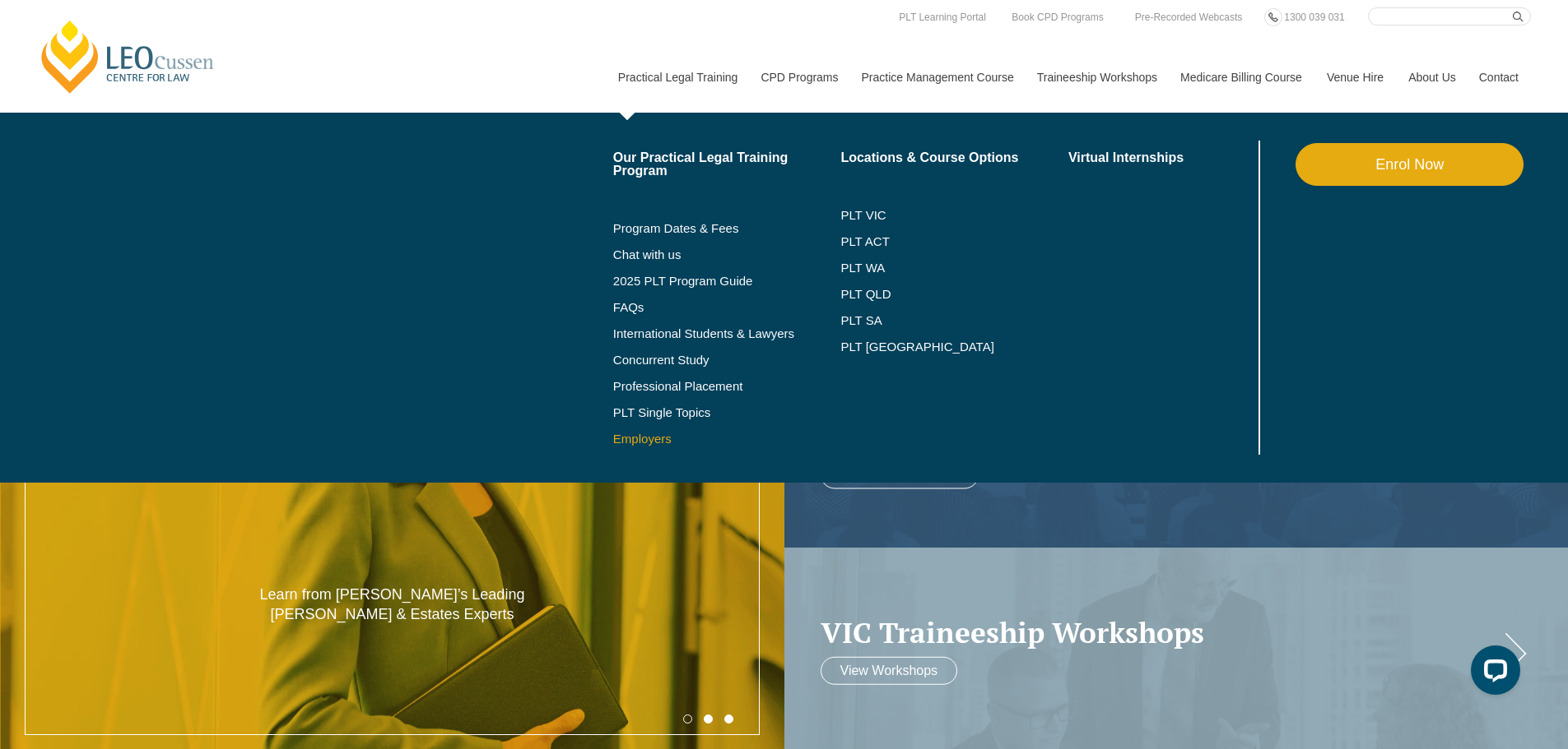
click at [656, 433] on link "Employers" at bounding box center [727, 439] width 228 height 13
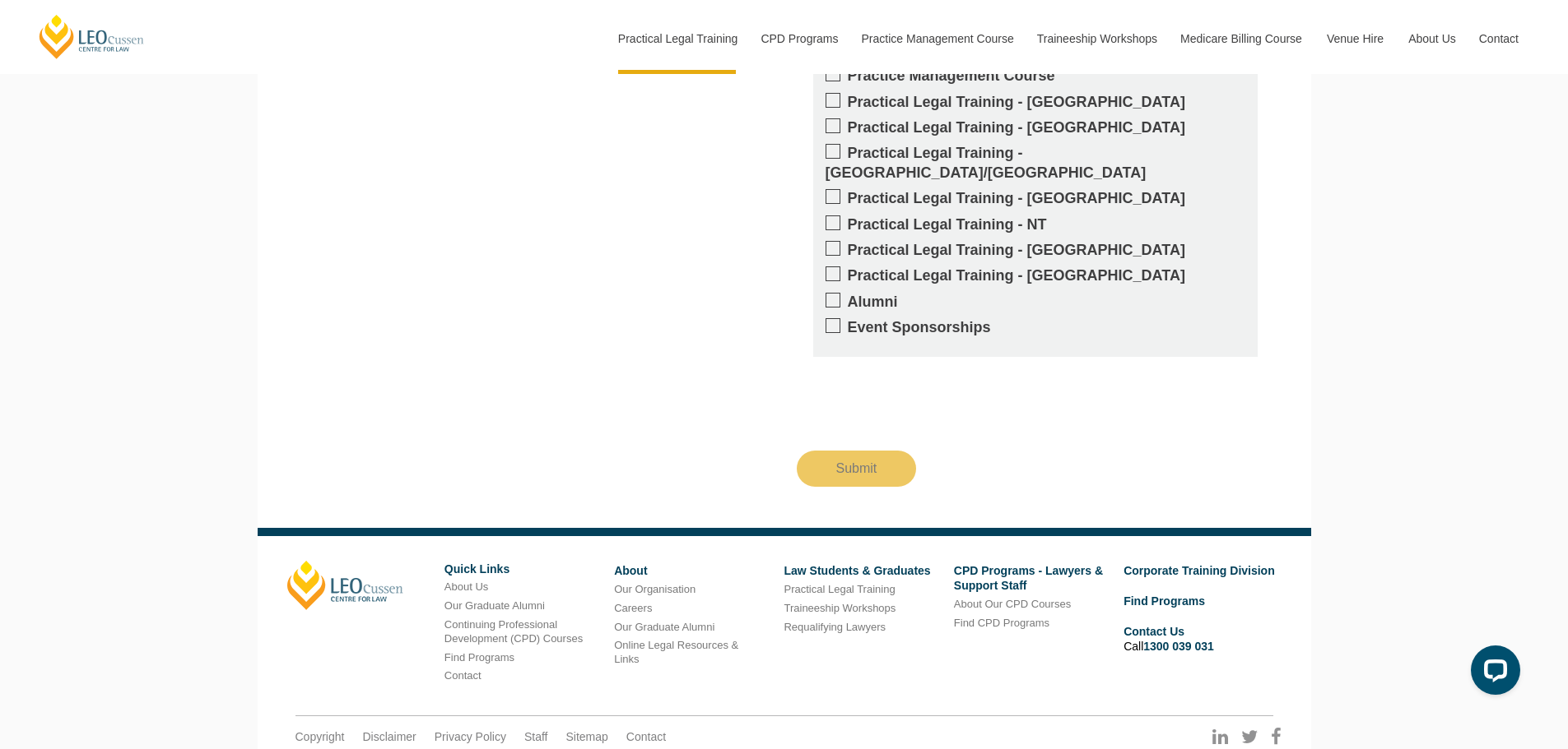
scroll to position [1691, 0]
click at [847, 565] on link "Law Students & Graduates" at bounding box center [857, 572] width 147 height 13
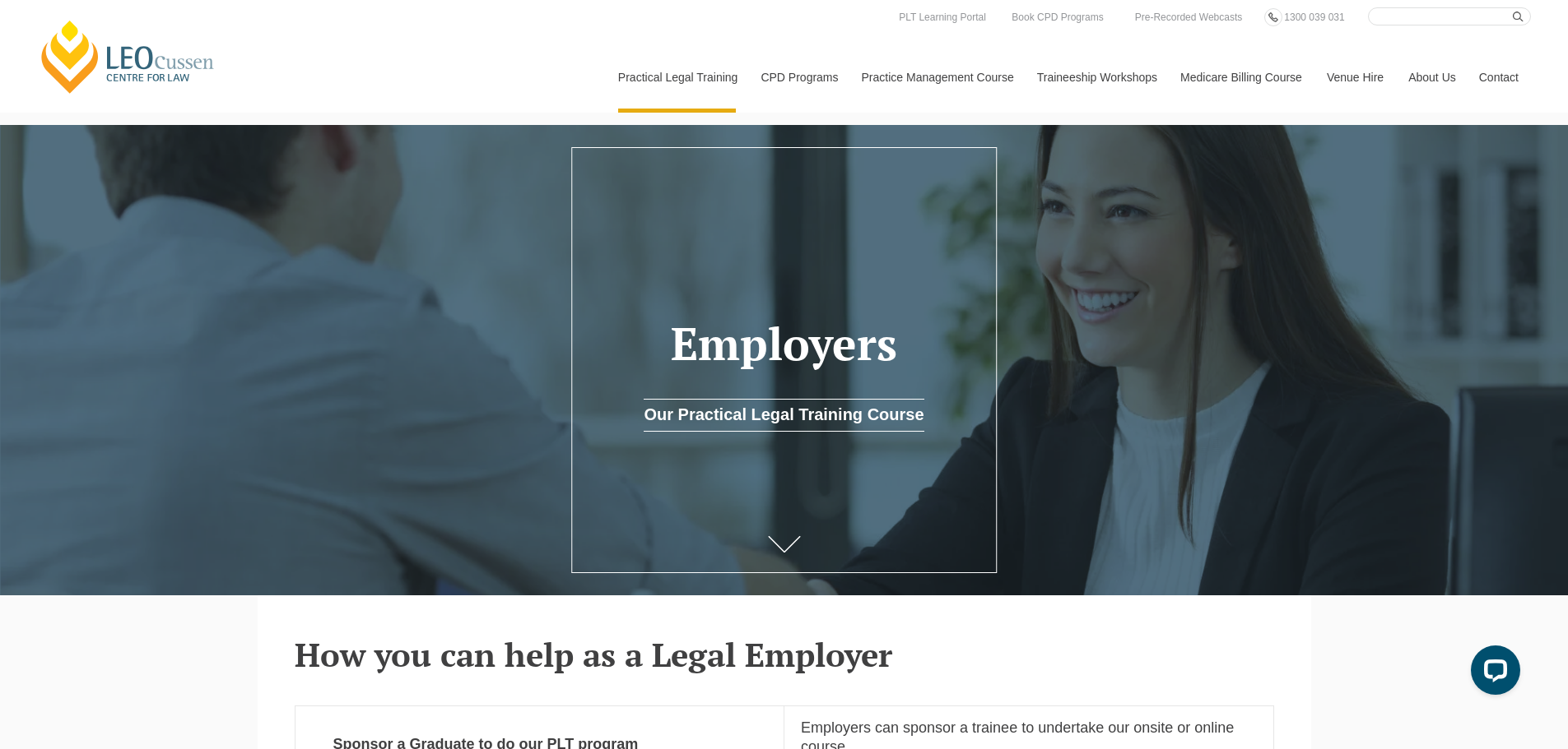
scroll to position [101, 0]
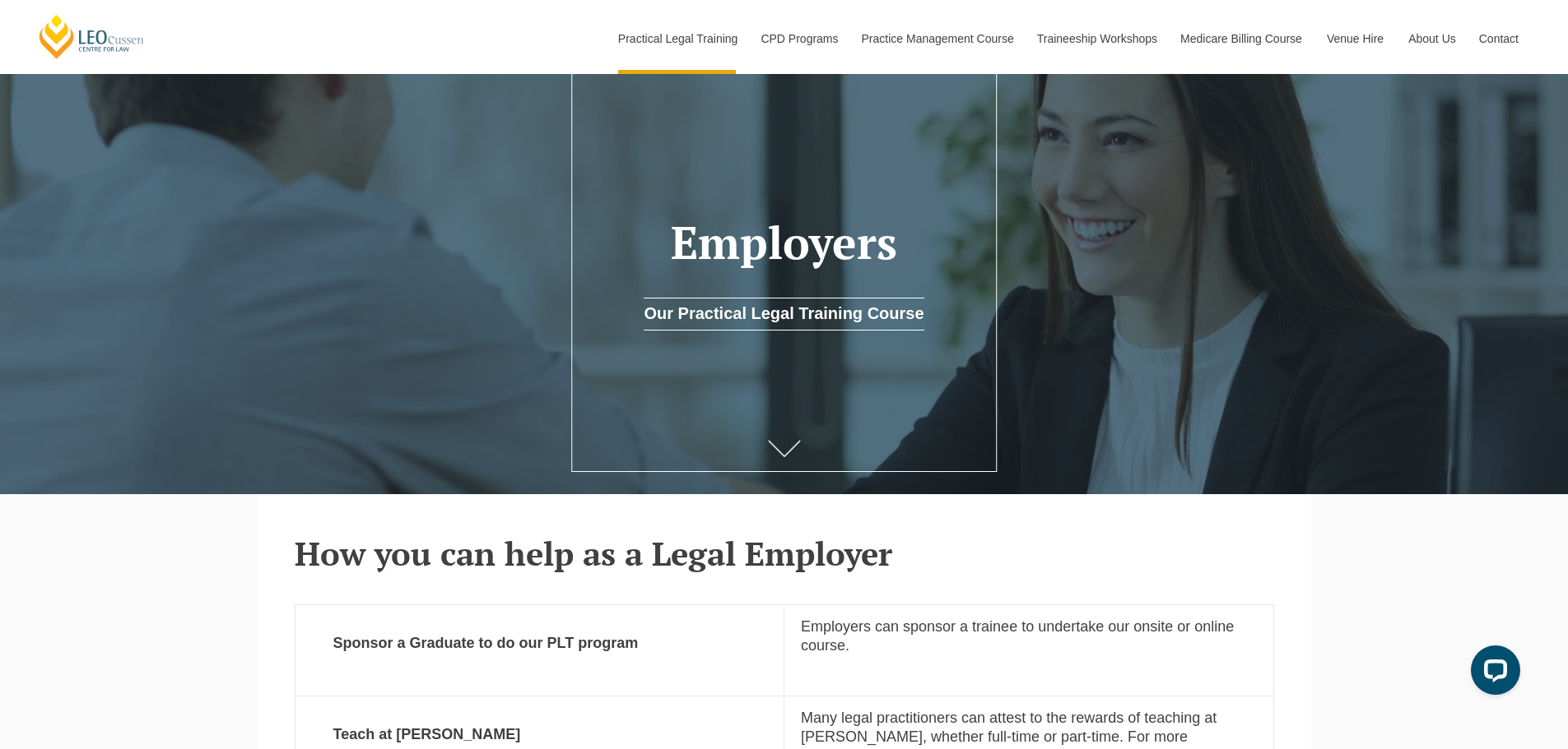
click at [794, 442] on link at bounding box center [784, 451] width 66 height 54
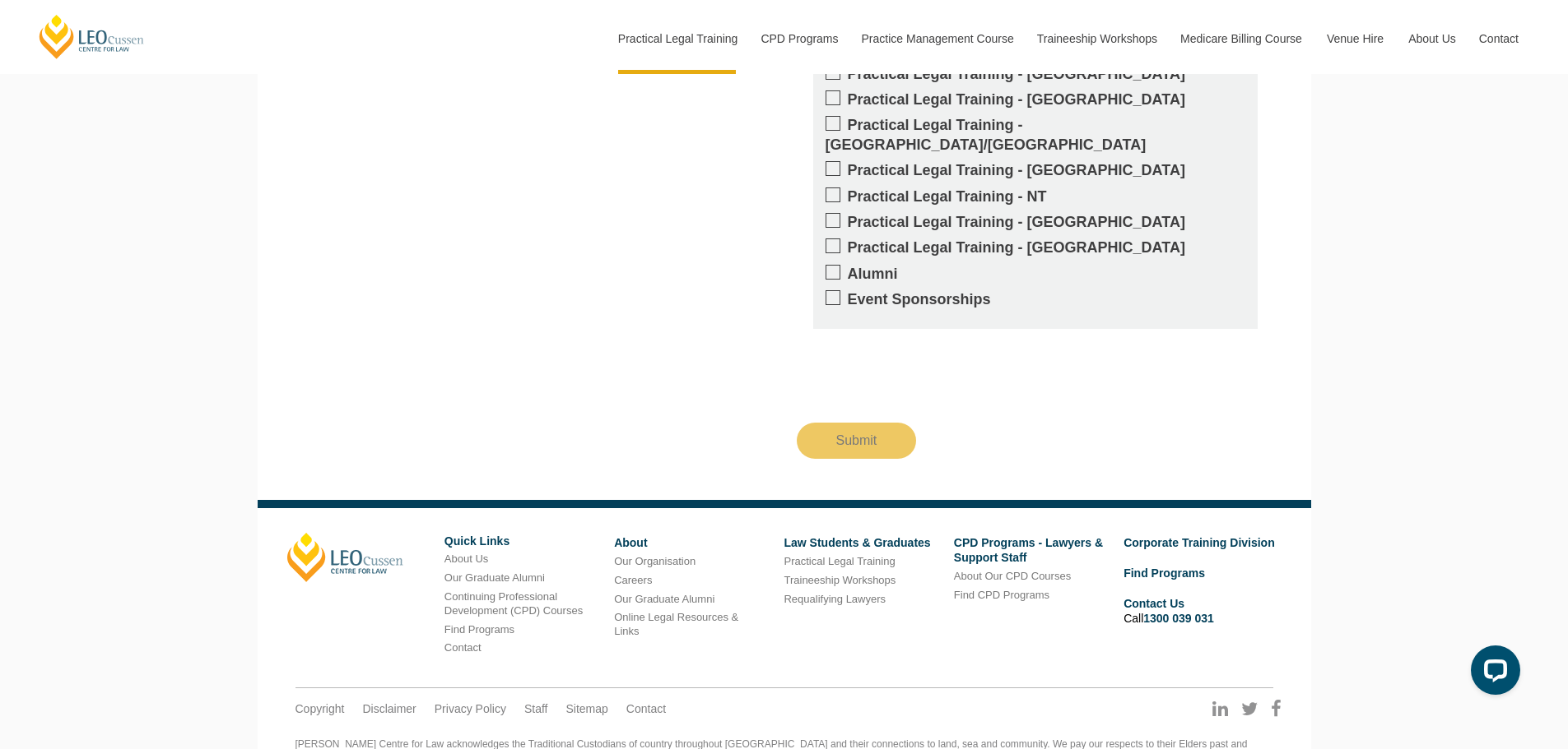
scroll to position [1751, 0]
